Goal: Download file/media

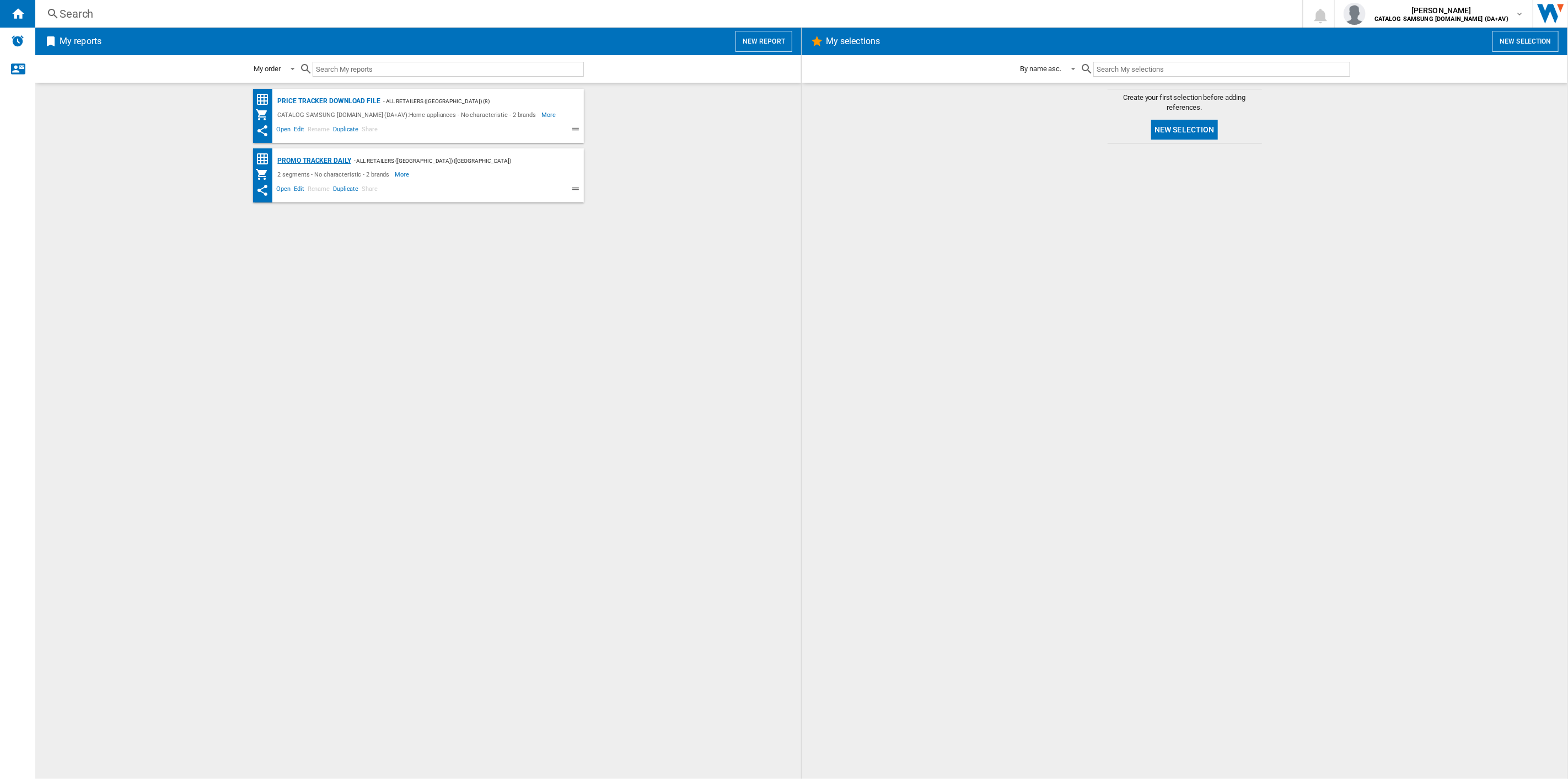
click at [307, 155] on div "Promo Tracker Daily" at bounding box center [313, 161] width 76 height 14
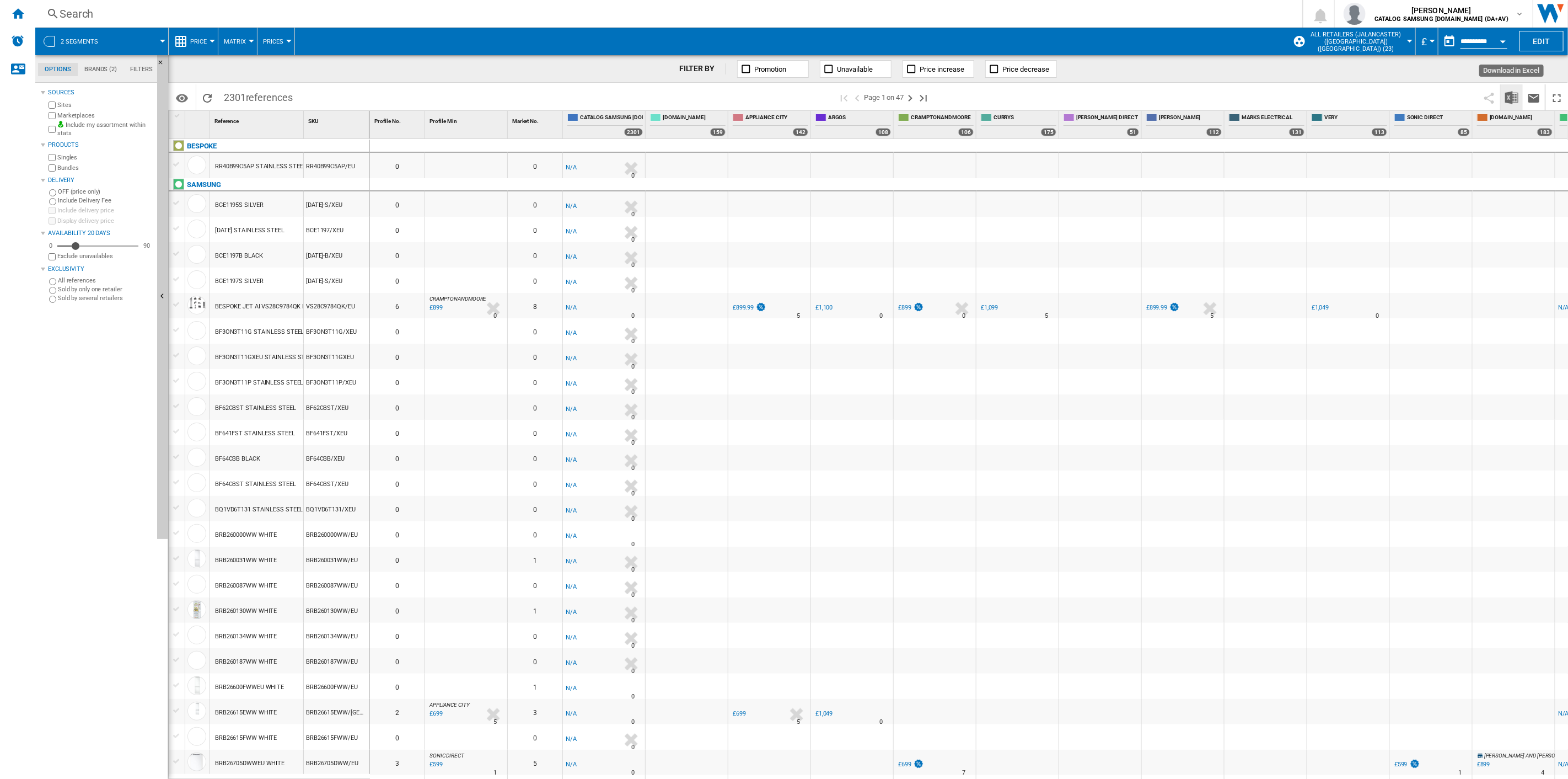
click at [1519, 96] on button "Download in Excel" at bounding box center [1511, 97] width 22 height 26
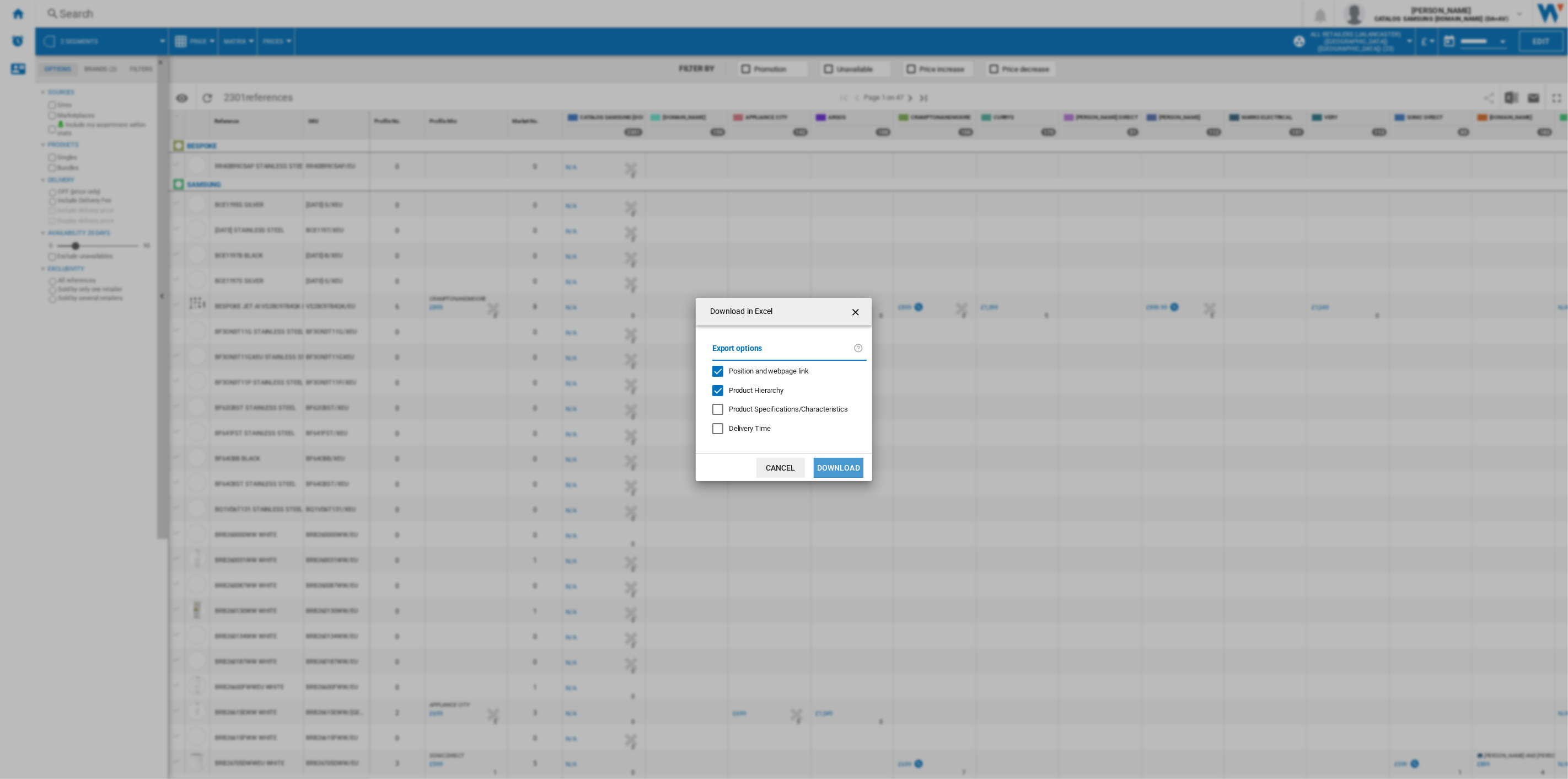
click at [849, 462] on button "Download" at bounding box center [839, 468] width 50 height 20
